Goal: Find contact information

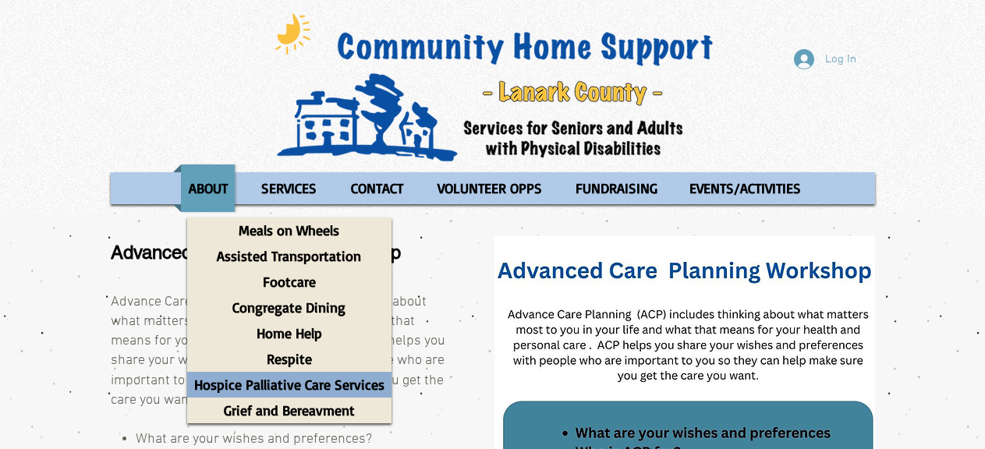
click at [321, 384] on p "Hospice Palliative Care Services" at bounding box center [289, 385] width 204 height 26
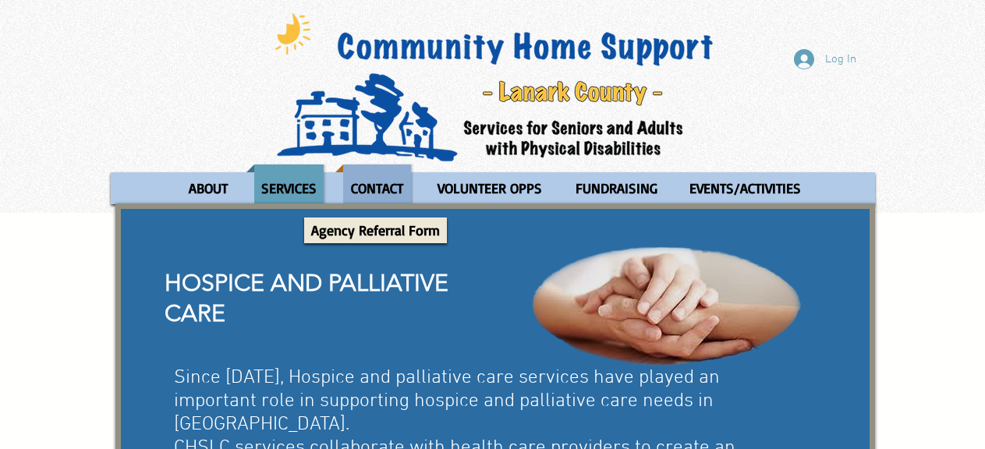
click at [387, 193] on p "CONTACT" at bounding box center [377, 189] width 66 height 48
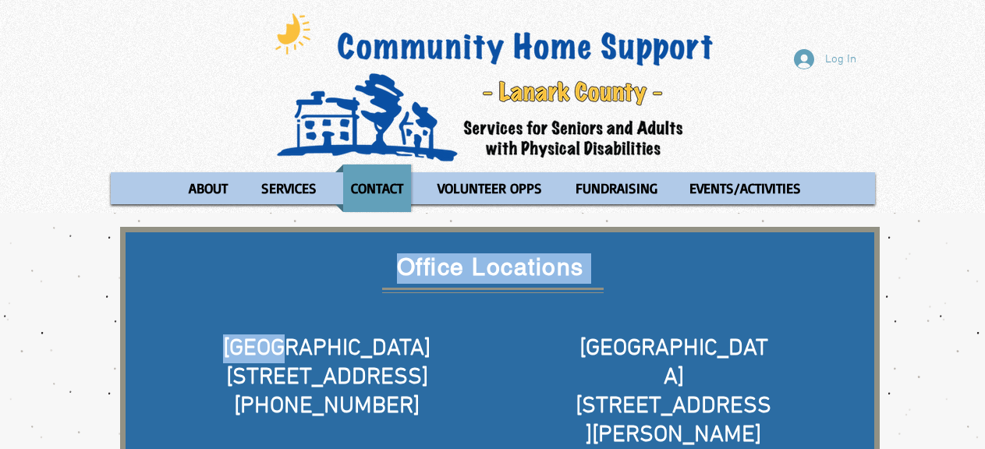
drag, startPoint x: 351, startPoint y: 346, endPoint x: 455, endPoint y: 402, distance: 118.3
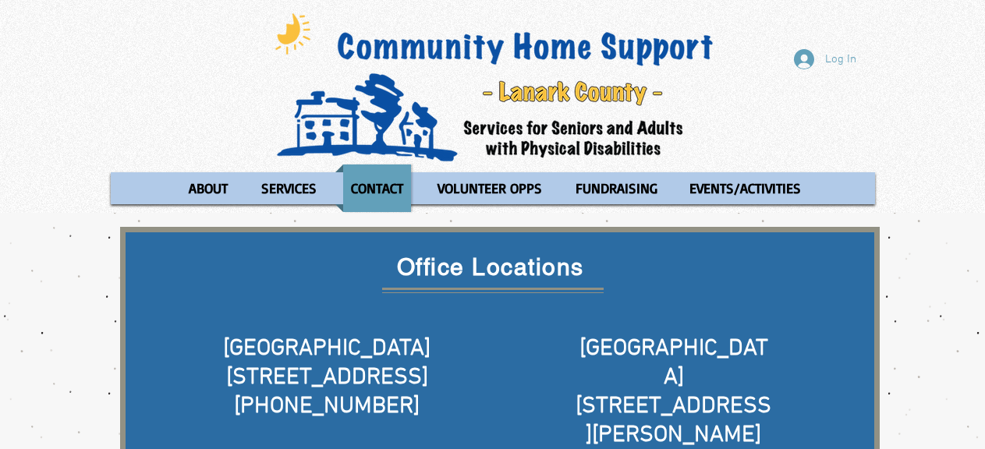
click at [391, 406] on span "[PHONE_NUMBER]" at bounding box center [327, 406] width 186 height 29
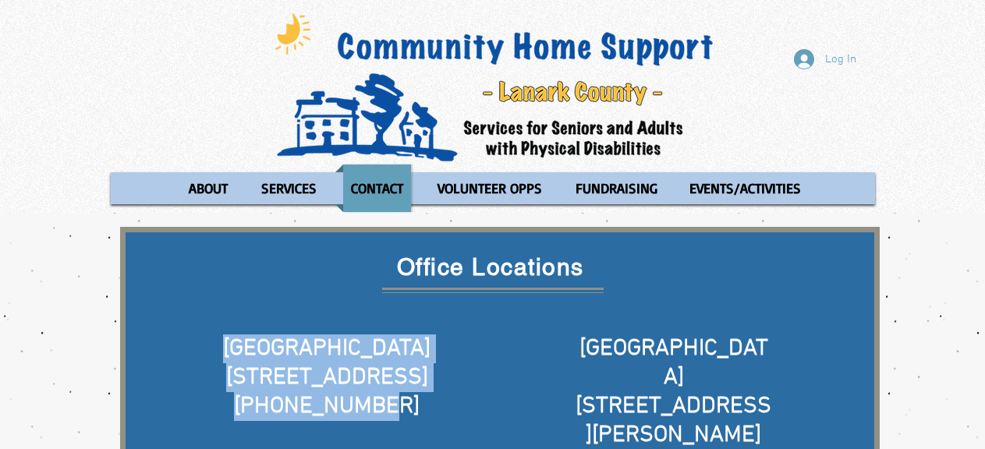
drag, startPoint x: 397, startPoint y: 405, endPoint x: 200, endPoint y: 349, distance: 204.9
click at [200, 349] on div "[GEOGRAPHIC_DATA] [STREET_ADDRESS] [PHONE_NUMBER] ​" at bounding box center [326, 393] width 253 height 116
click at [360, 355] on h5 "[GEOGRAPHIC_DATA]" at bounding box center [326, 349] width 253 height 29
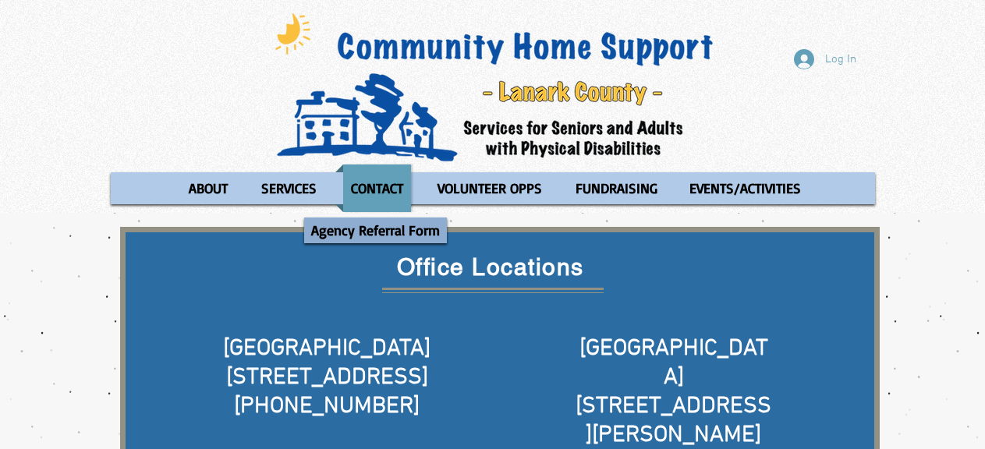
click at [370, 240] on p "Agency Referral Form" at bounding box center [375, 231] width 143 height 26
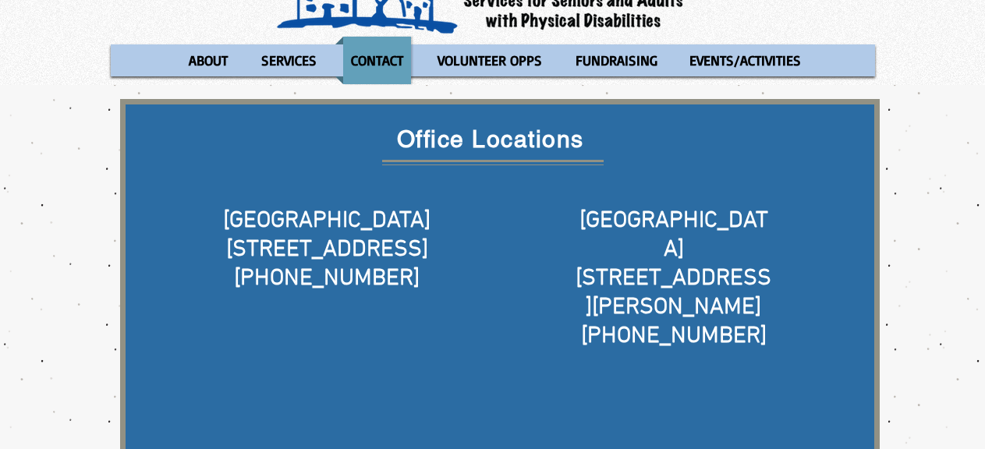
scroll to position [156, 0]
